Goal: Use online tool/utility: Utilize a website feature to perform a specific function

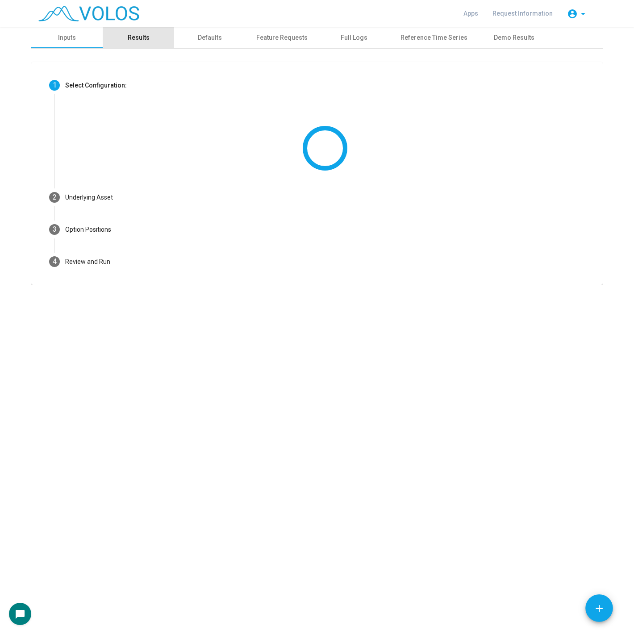
click at [135, 34] on div "Results" at bounding box center [139, 37] width 22 height 9
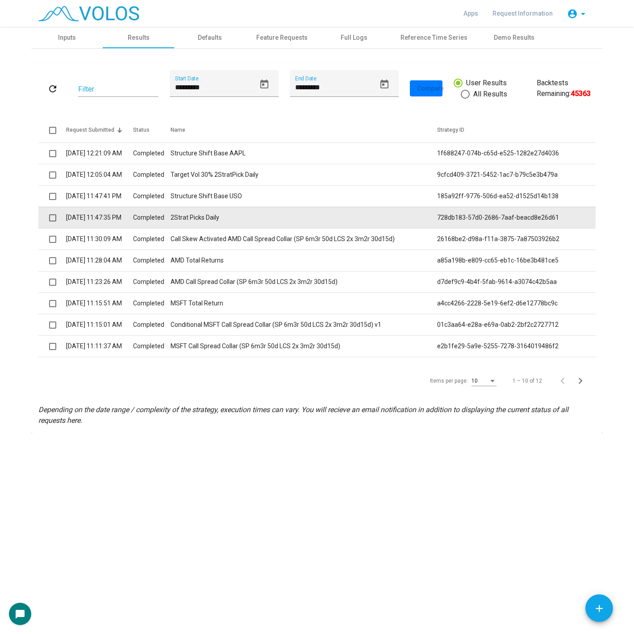
click at [271, 214] on td "2Strat Picks Daily" at bounding box center [304, 217] width 267 height 21
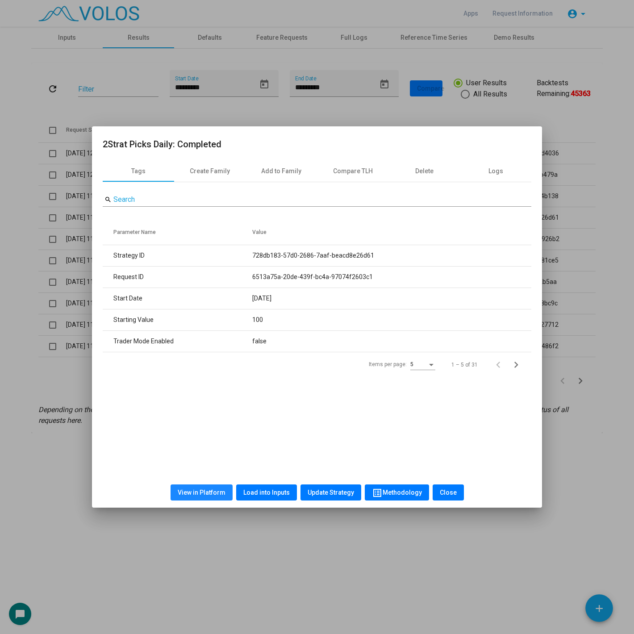
click at [214, 494] on span "View in Platform" at bounding box center [202, 492] width 48 height 7
click at [251, 493] on span "Load into Inputs" at bounding box center [266, 492] width 46 height 7
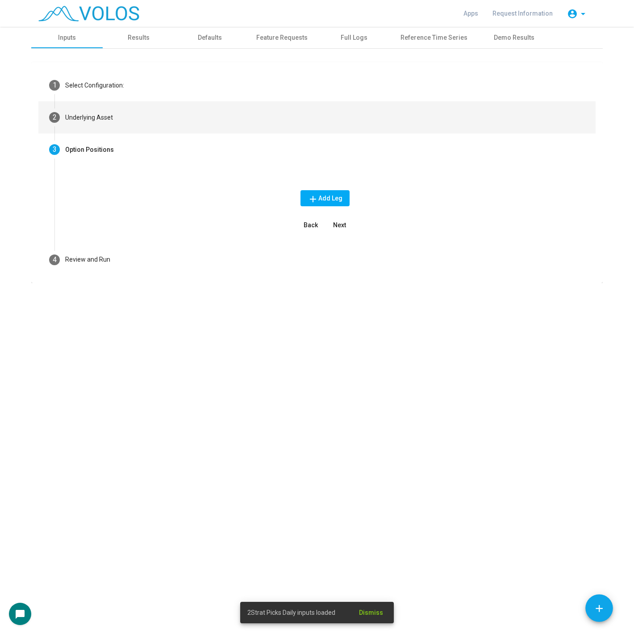
click at [235, 119] on mat-step-header "2 Underlying Asset" at bounding box center [317, 117] width 558 height 32
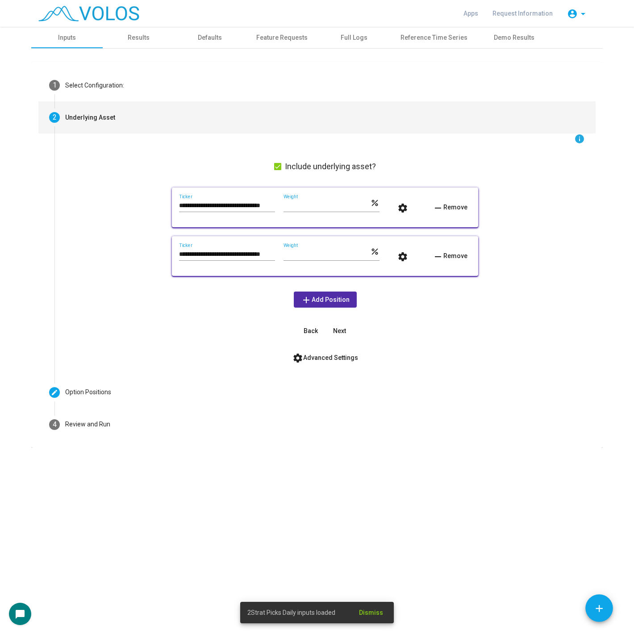
click at [243, 202] on input "**********" at bounding box center [227, 205] width 96 height 7
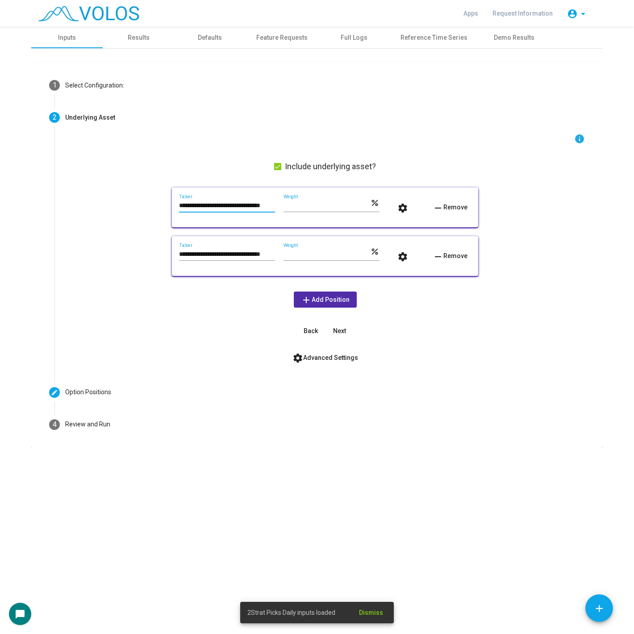
click at [243, 202] on input "**********" at bounding box center [227, 205] width 96 height 7
click at [214, 253] on input "**********" at bounding box center [227, 254] width 96 height 7
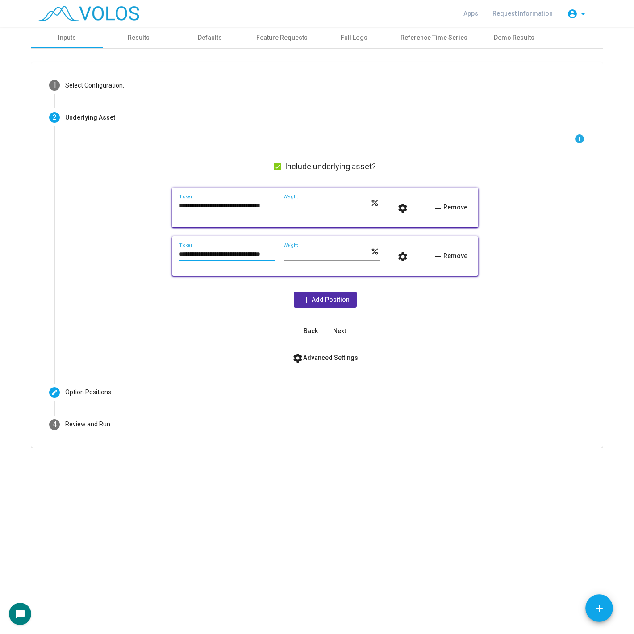
click at [214, 253] on input "**********" at bounding box center [227, 254] width 96 height 7
click at [536, 237] on div "**********" at bounding box center [325, 236] width 520 height 205
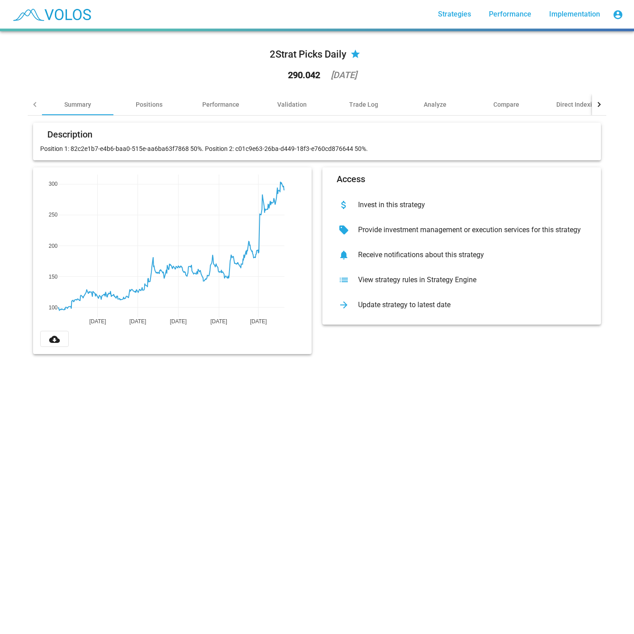
click at [407, 386] on div "2Strat Picks Daily star 290.042 2025-05-30 Summary Positions Performance Valida…" at bounding box center [317, 332] width 634 height 603
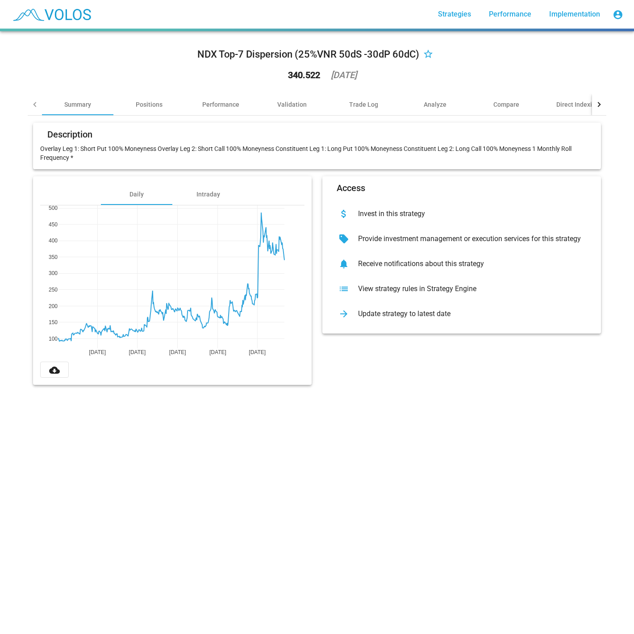
click at [411, 389] on div "Description Overlay Leg 1: Short Put 100% Moneyness Overlay Leg 2: Short Call 1…" at bounding box center [317, 254] width 579 height 277
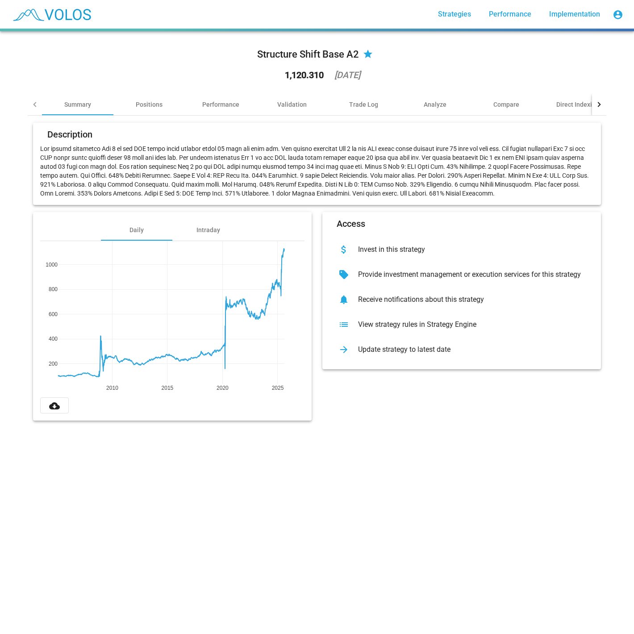
click at [336, 158] on p at bounding box center [317, 171] width 554 height 54
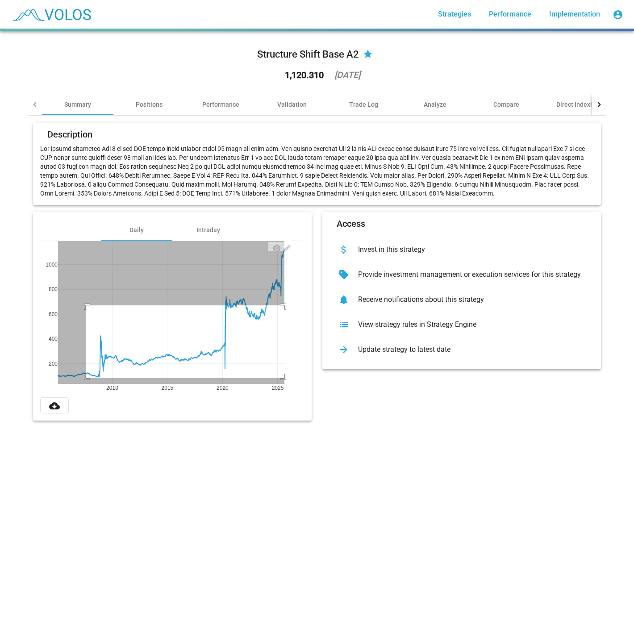
drag, startPoint x: 82, startPoint y: 306, endPoint x: 291, endPoint y: 373, distance: 219.8
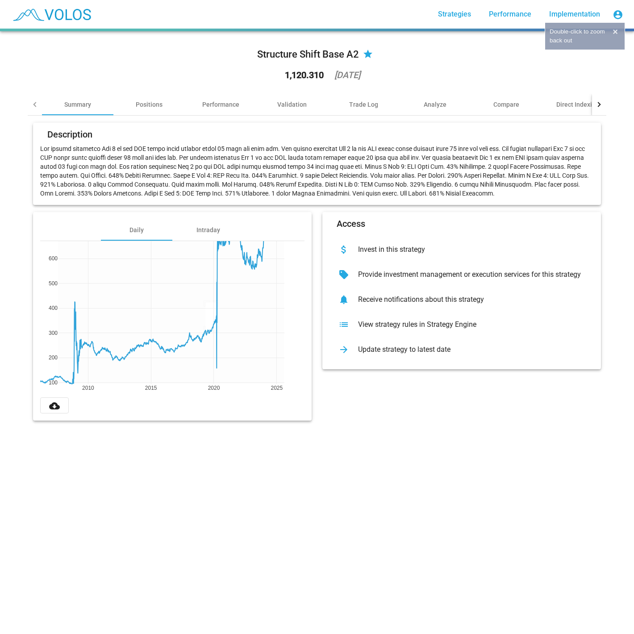
drag, startPoint x: 202, startPoint y: 302, endPoint x: 231, endPoint y: 372, distance: 75.3
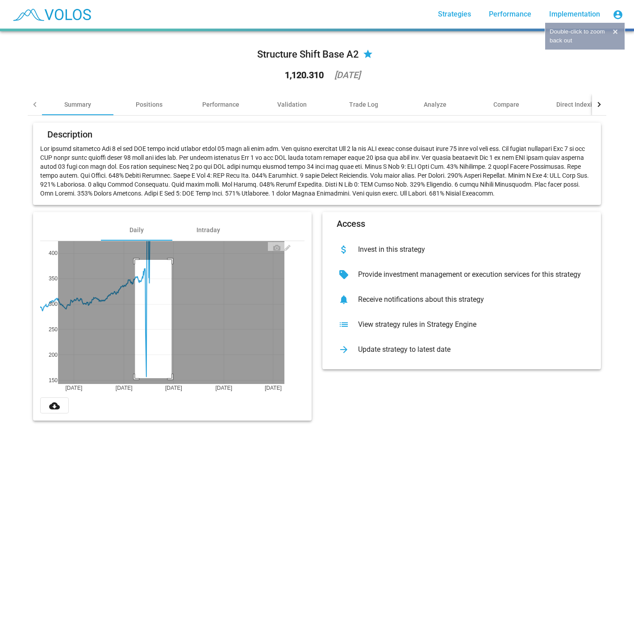
drag, startPoint x: 131, startPoint y: 260, endPoint x: 168, endPoint y: 389, distance: 134.3
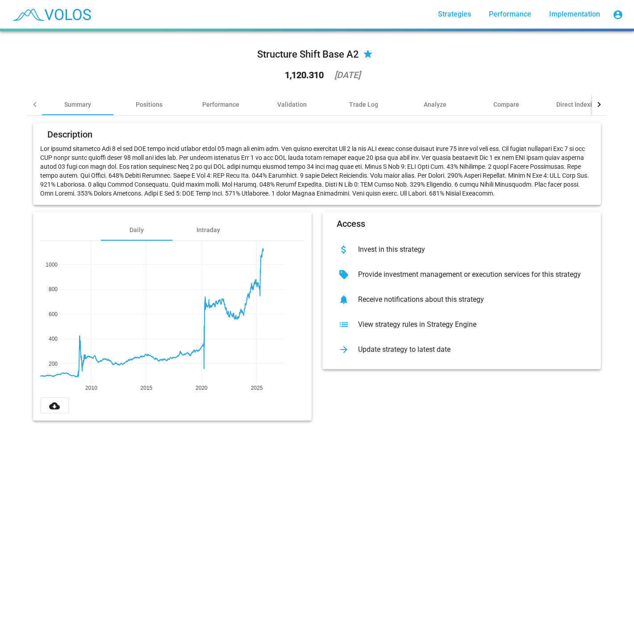
drag, startPoint x: 118, startPoint y: 386, endPoint x: 97, endPoint y: 387, distance: 21.1
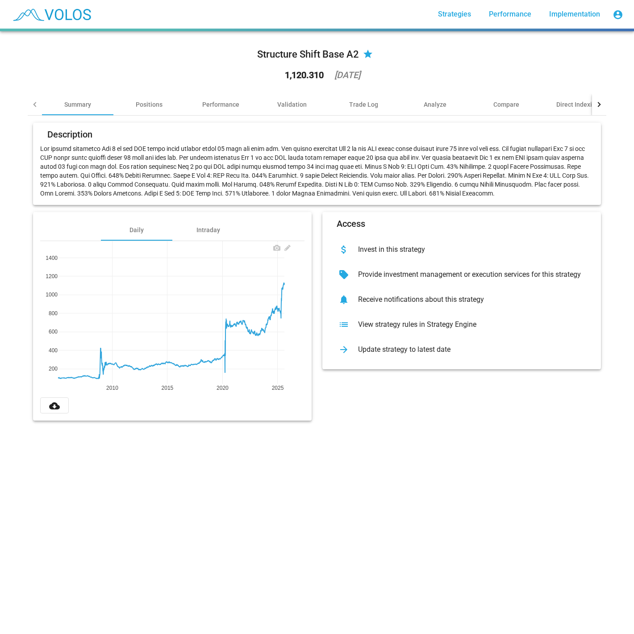
drag, startPoint x: 50, startPoint y: 255, endPoint x: 88, endPoint y: 317, distance: 73.0
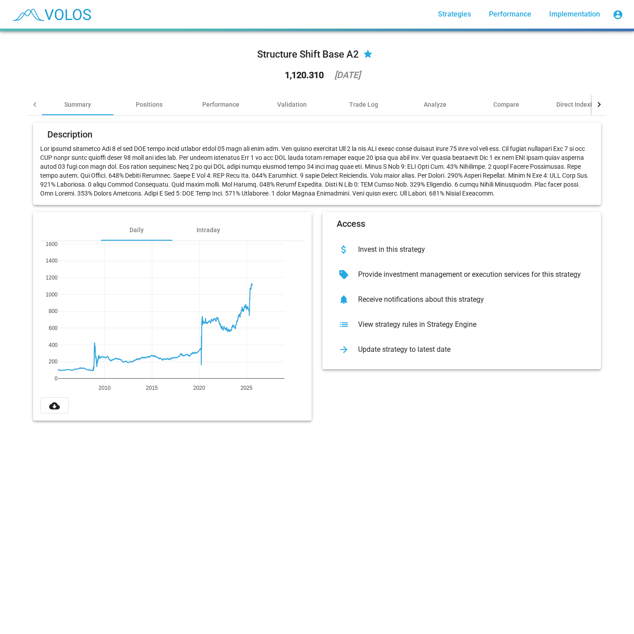
drag, startPoint x: 285, startPoint y: 386, endPoint x: 252, endPoint y: 377, distance: 33.7
click at [215, 108] on div "Performance" at bounding box center [220, 104] width 37 height 9
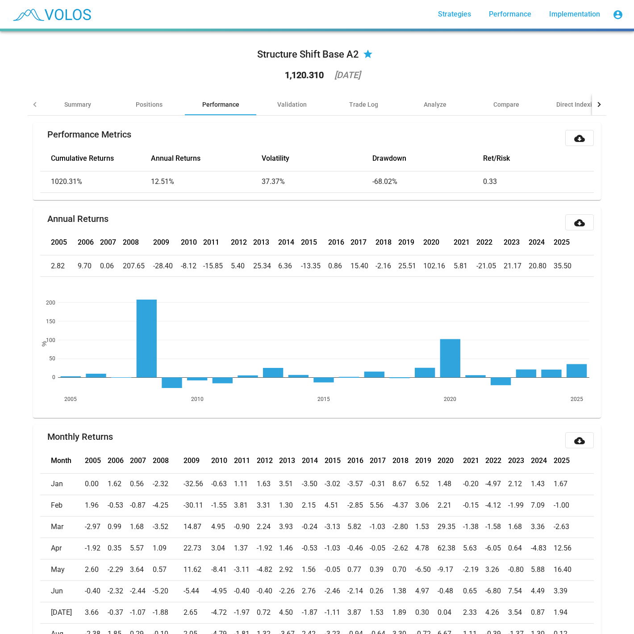
drag, startPoint x: 541, startPoint y: 354, endPoint x: 558, endPoint y: 354, distance: 16.1
click at [70, 103] on div "Summary" at bounding box center [77, 104] width 27 height 9
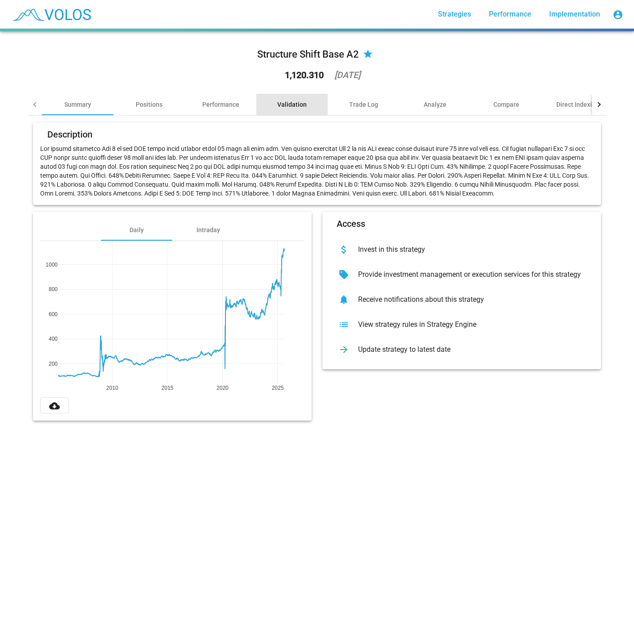
click at [271, 106] on div "Validation" at bounding box center [291, 104] width 71 height 21
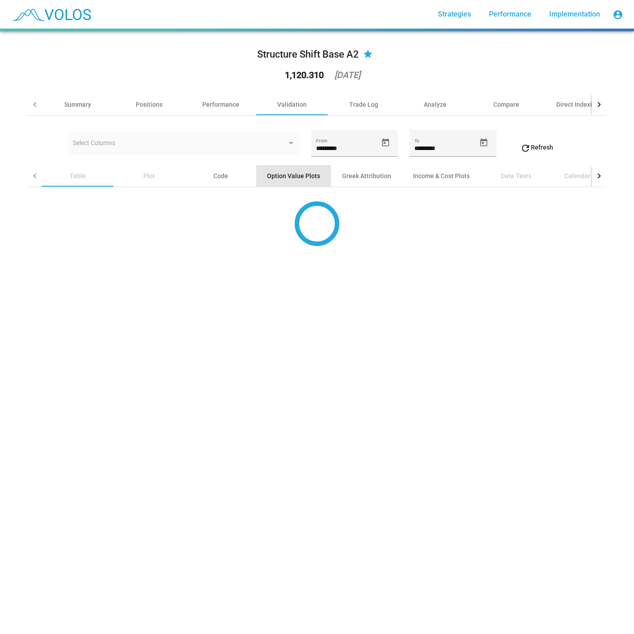
click at [295, 176] on div "Option Value Plots" at bounding box center [293, 176] width 53 height 9
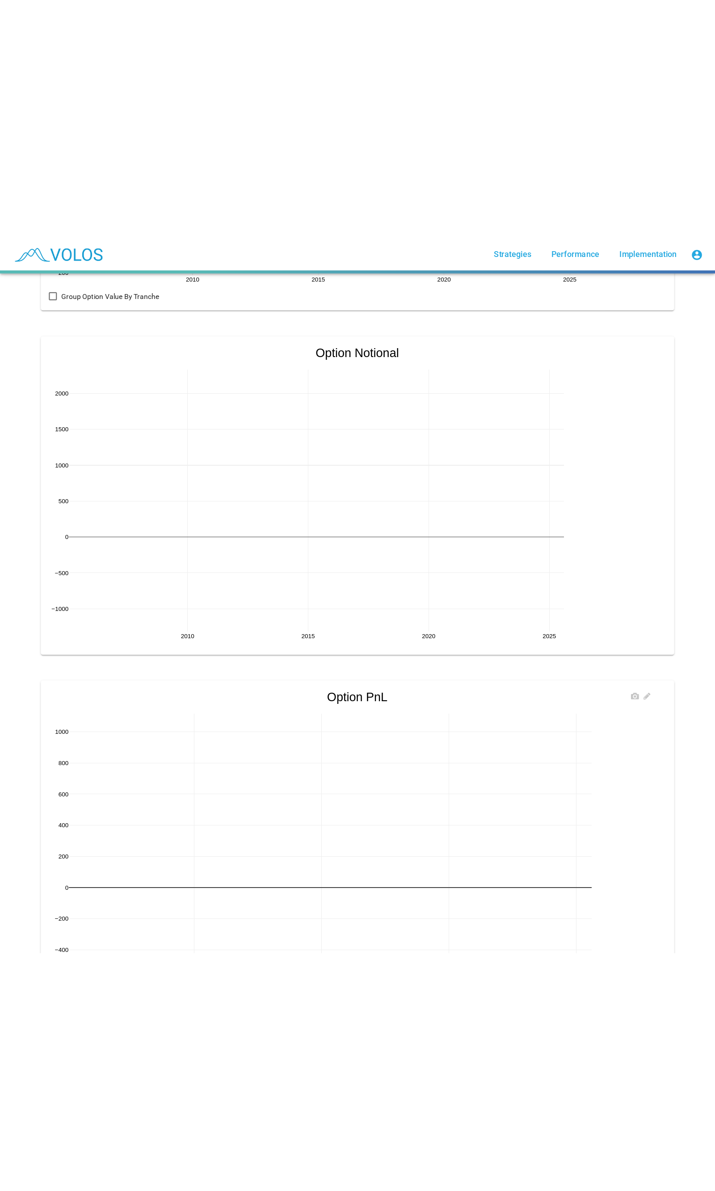
scroll to position [705, 0]
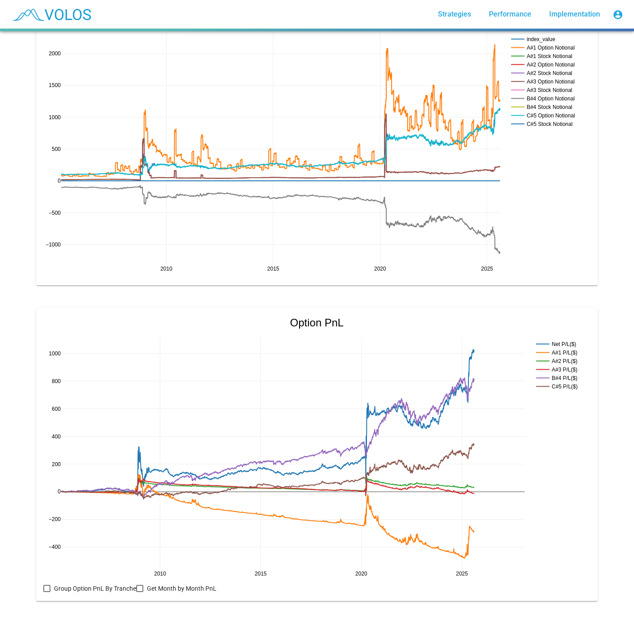
drag, startPoint x: 520, startPoint y: 566, endPoint x: 452, endPoint y: 557, distance: 69.5
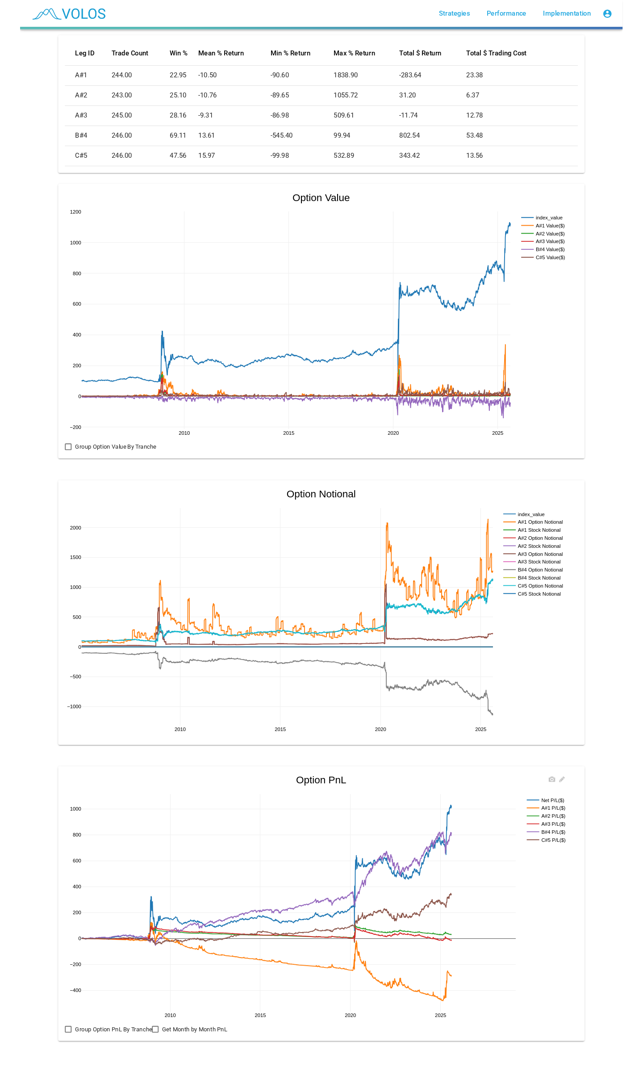
scroll to position [195, 0]
